Goal: Task Accomplishment & Management: Manage account settings

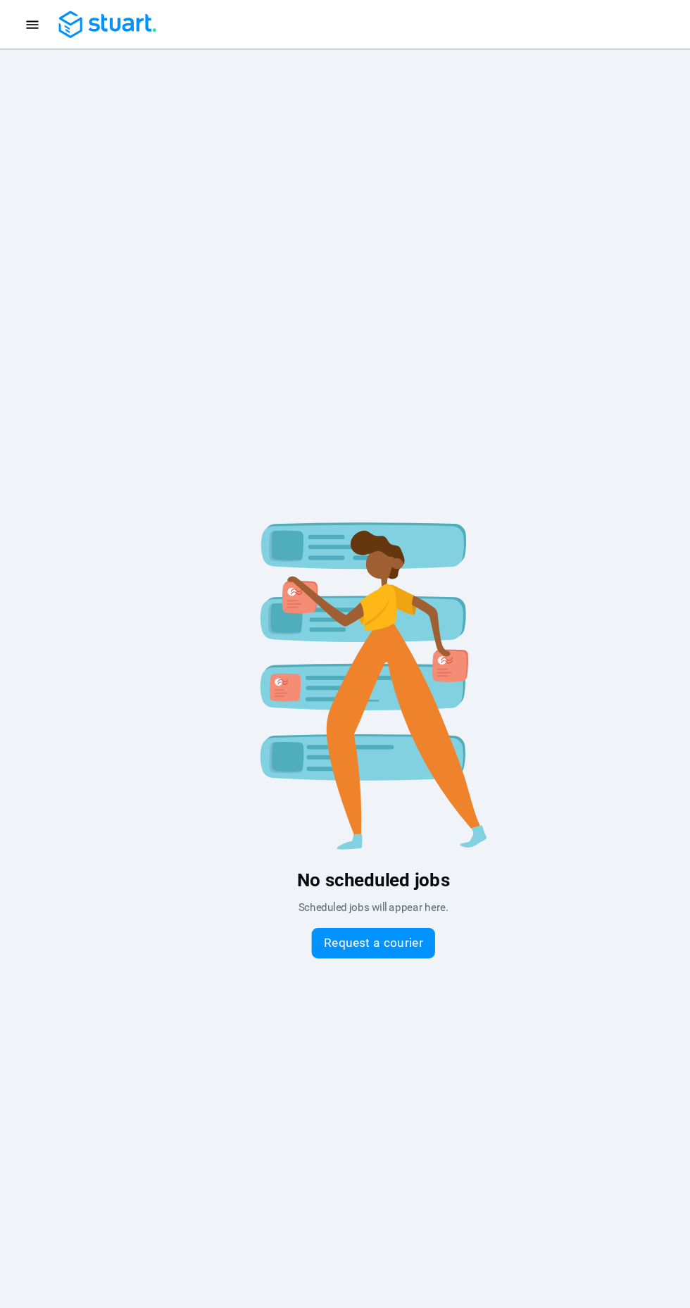
click at [30, 23] on icon "Navigation menu" at bounding box center [30, 23] width 11 height 8
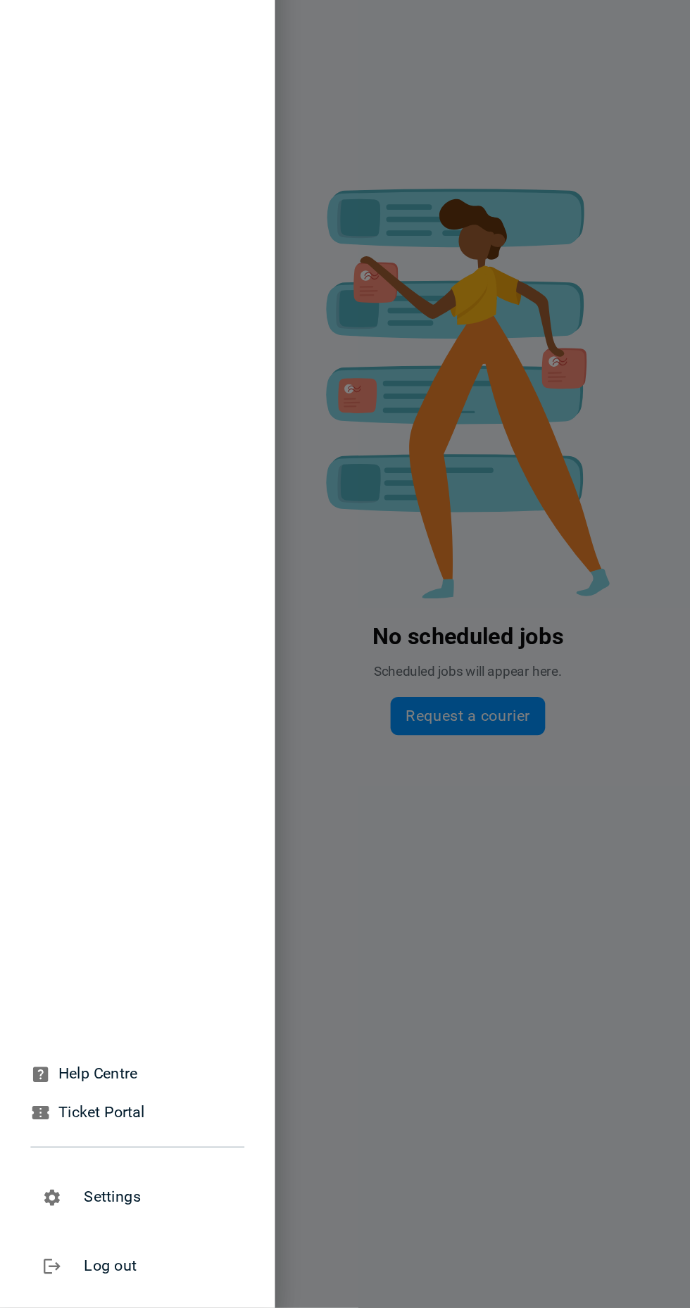
click at [42, 1231] on icon "button" at bounding box center [38, 1226] width 15 height 15
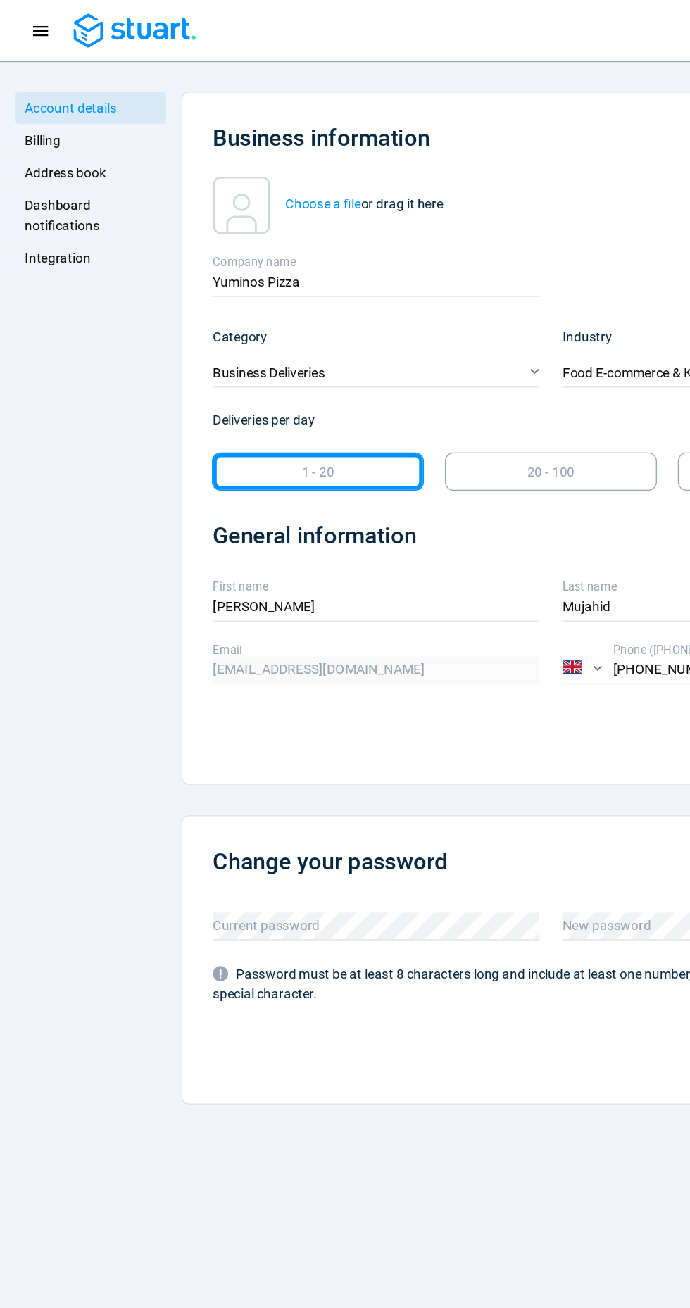
click at [53, 194] on span "Integration" at bounding box center [42, 189] width 49 height 11
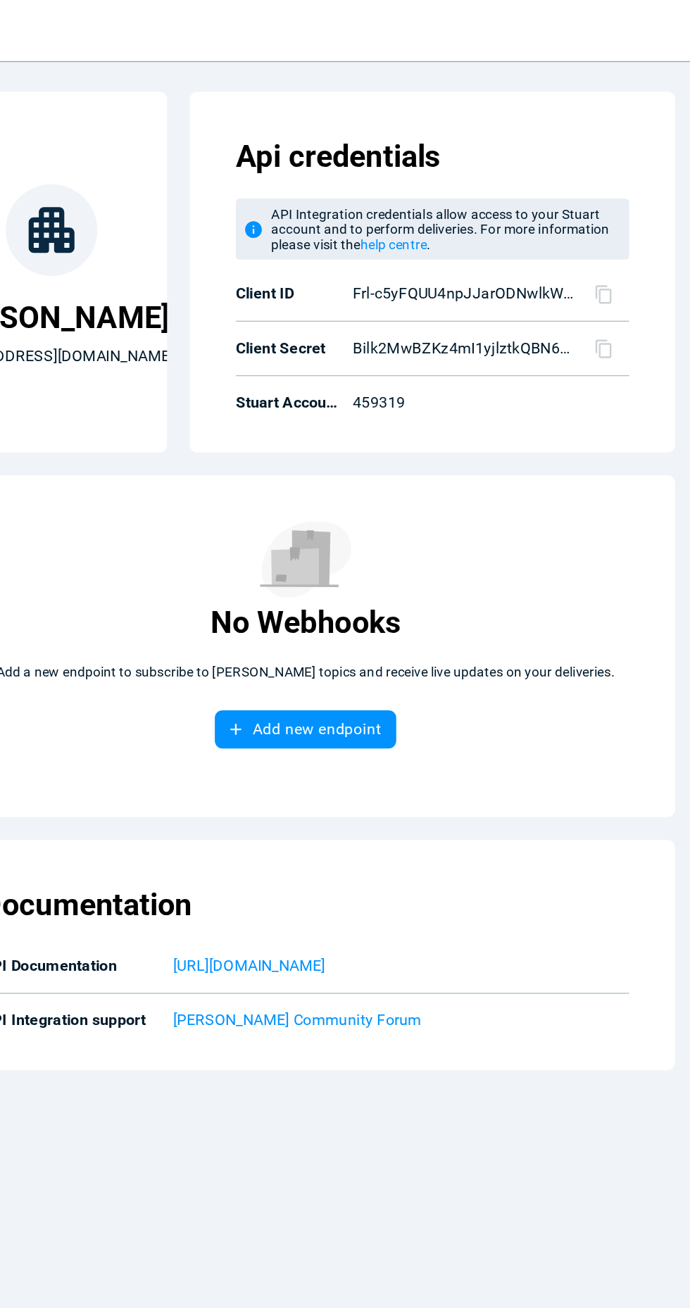
click at [627, 212] on icon at bounding box center [626, 217] width 15 height 15
click at [622, 258] on icon at bounding box center [626, 257] width 15 height 15
click at [471, 299] on p "459319" at bounding box center [518, 297] width 154 height 17
click at [472, 304] on p "459319" at bounding box center [518, 297] width 154 height 17
